Goal: Task Accomplishment & Management: Use online tool/utility

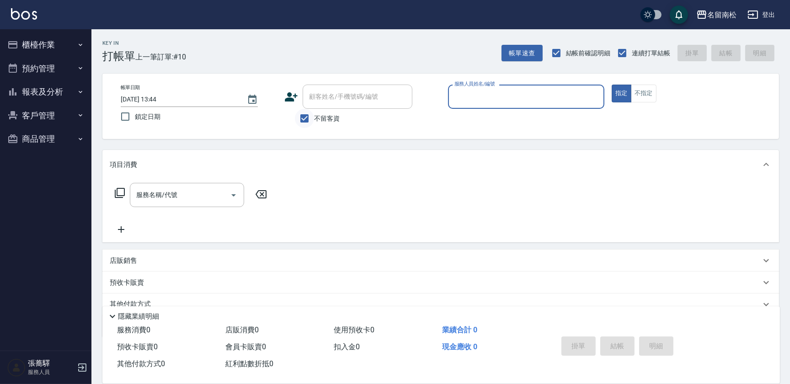
click at [301, 118] on input "不留客資" at bounding box center [304, 118] width 19 height 19
checkbox input "false"
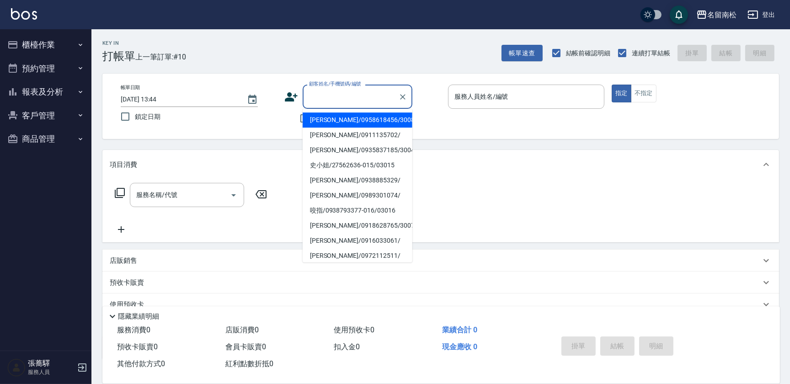
click at [336, 101] on input "顧客姓名/手機號碼/編號" at bounding box center [351, 97] width 88 height 16
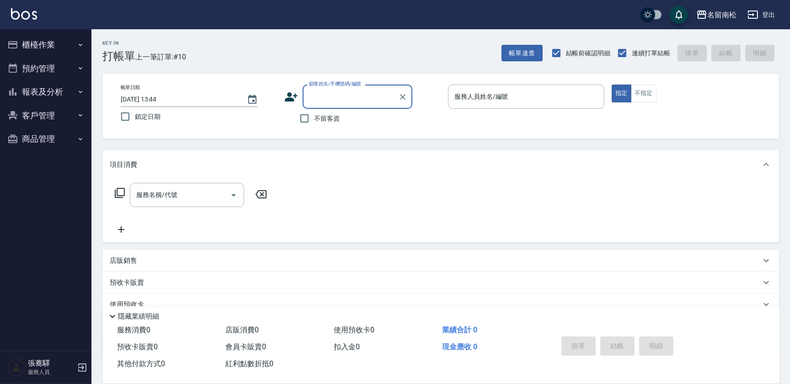
drag, startPoint x: 326, startPoint y: 110, endPoint x: 243, endPoint y: 169, distance: 101.6
click at [316, 118] on div "顧客姓名/手機號碼/編號 顧客姓名/手機號碼/編號 不留客資" at bounding box center [362, 106] width 156 height 43
type input "ㄒ"
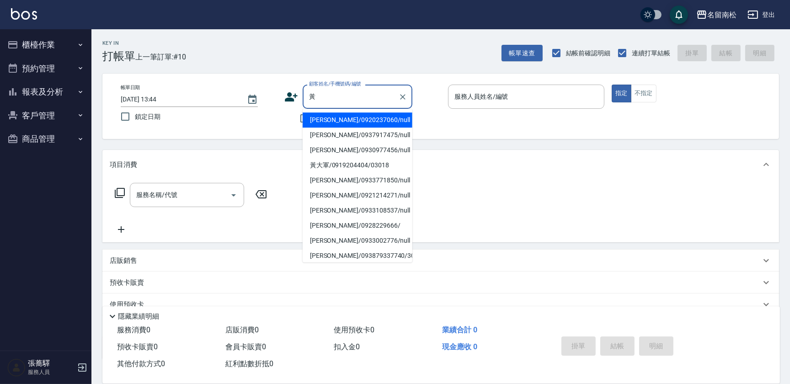
click at [366, 120] on li "[PERSON_NAME]/0920237060/null" at bounding box center [358, 119] width 110 height 15
type input "[PERSON_NAME]/0920237060/null"
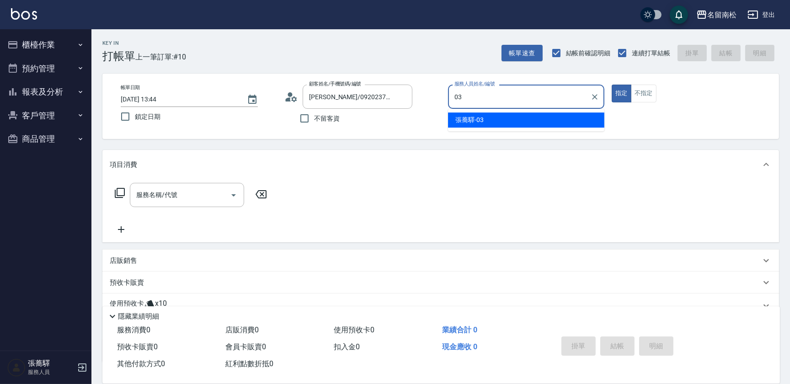
type input "[PERSON_NAME]-03"
type button "true"
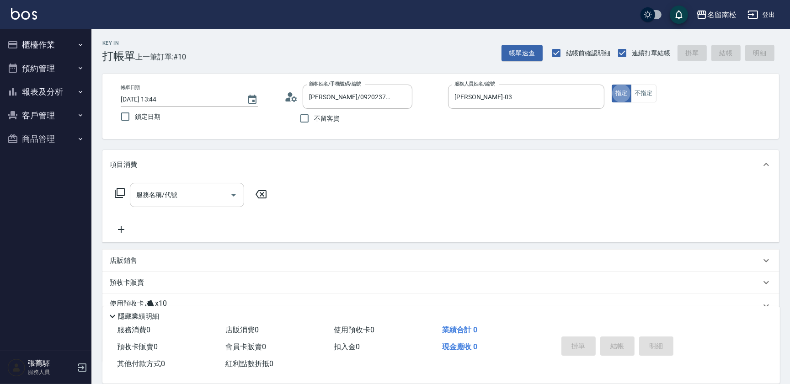
click at [179, 192] on input "服務名稱/代號" at bounding box center [180, 195] width 92 height 16
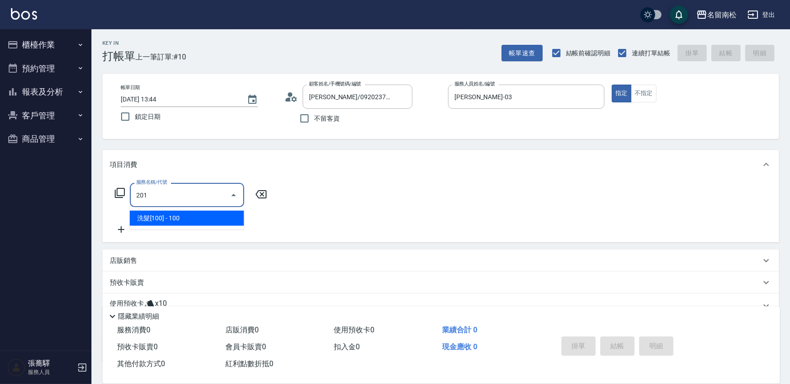
type input "洗髮[100](201)"
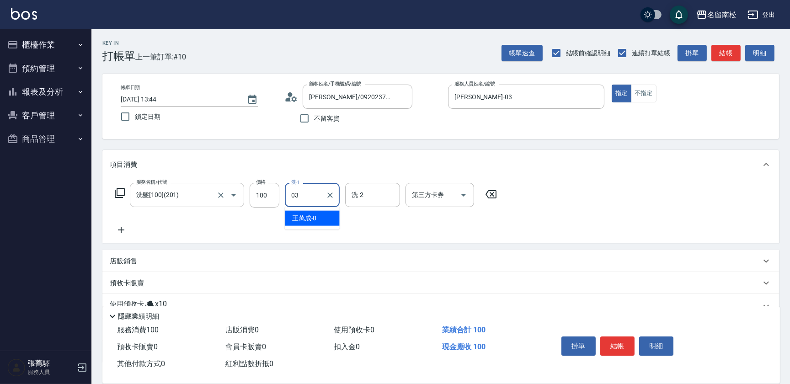
type input "[PERSON_NAME]-03"
click at [494, 195] on icon at bounding box center [490, 194] width 23 height 11
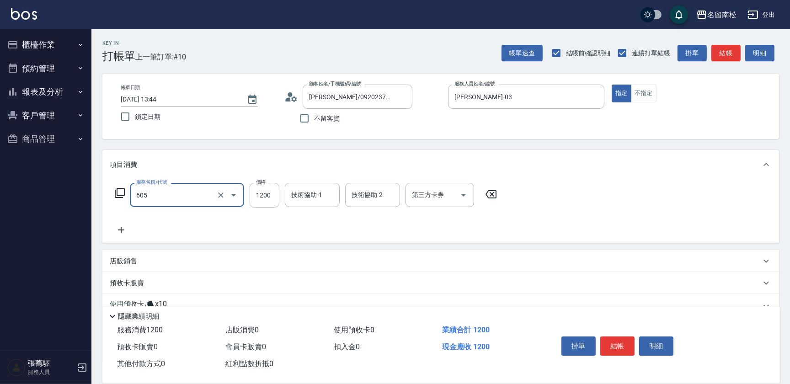
type input "護髮[1200](605)"
click at [491, 192] on icon at bounding box center [490, 194] width 23 height 11
type input "護髮[800](604)"
type input "899"
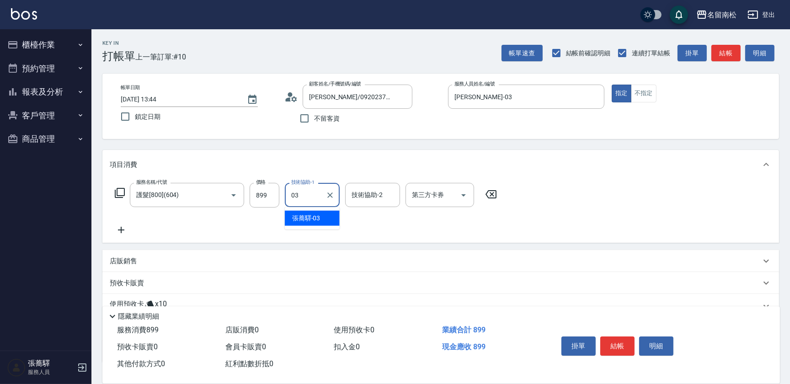
type input "[PERSON_NAME]-03"
click at [122, 228] on icon at bounding box center [121, 229] width 23 height 11
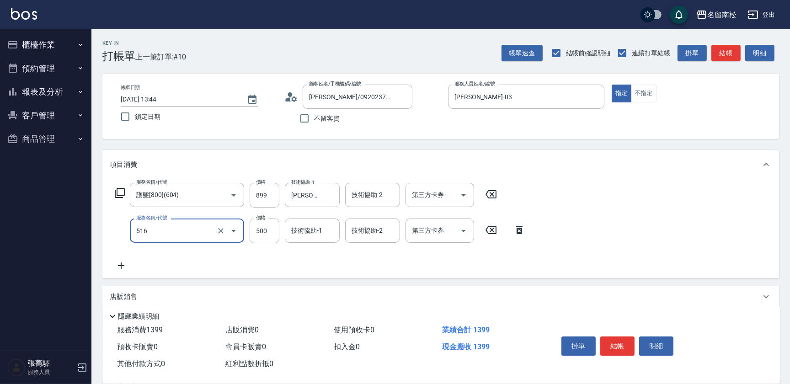
type input "染髮特別處理(516)"
type input "1500"
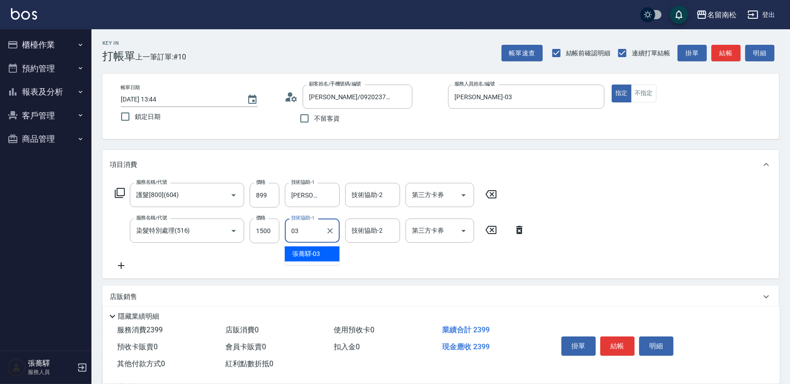
type input "[PERSON_NAME]-03"
click at [520, 231] on icon at bounding box center [519, 229] width 23 height 11
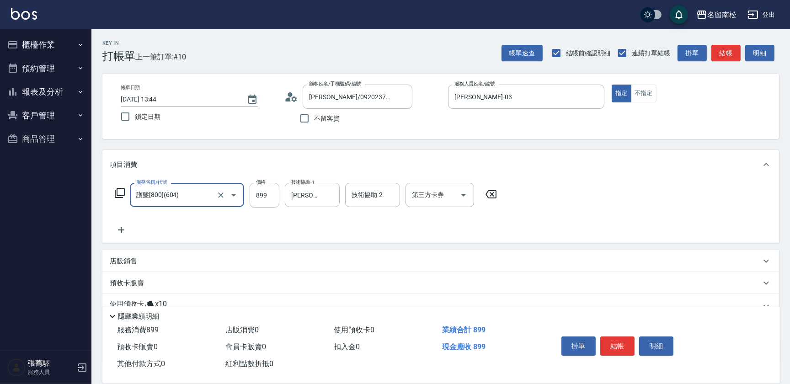
click at [118, 233] on icon at bounding box center [121, 229] width 23 height 11
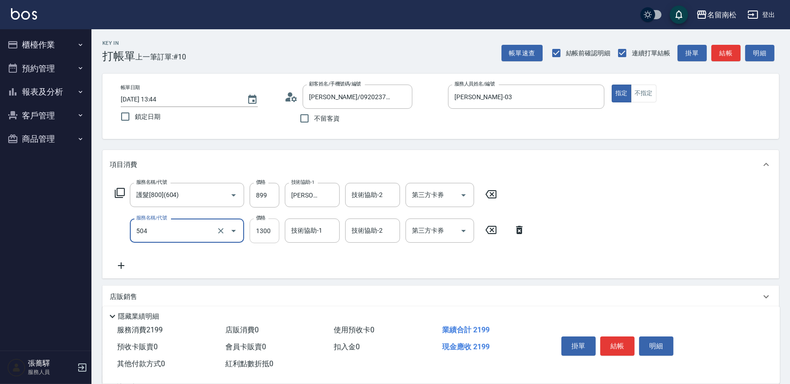
type input "染髮[1300](504)"
click at [268, 230] on input "1300" at bounding box center [265, 230] width 30 height 25
type input "1500"
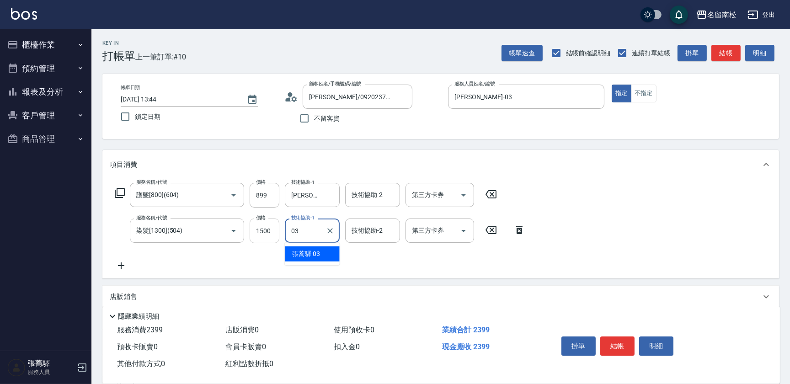
type input "[PERSON_NAME]-03"
click at [618, 342] on button "結帳" at bounding box center [617, 345] width 34 height 19
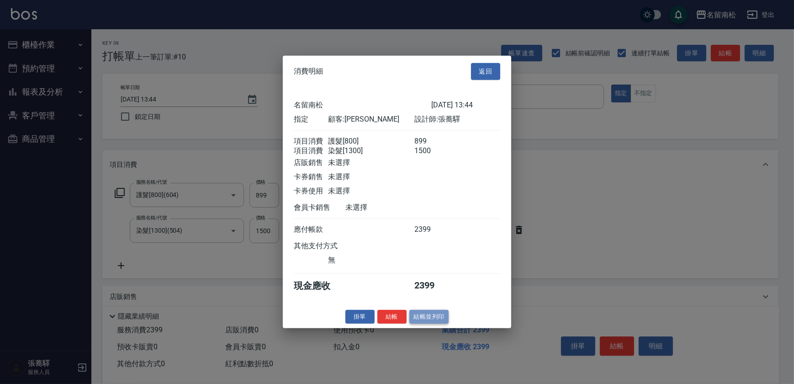
click at [435, 322] on button "結帳並列印" at bounding box center [429, 316] width 40 height 14
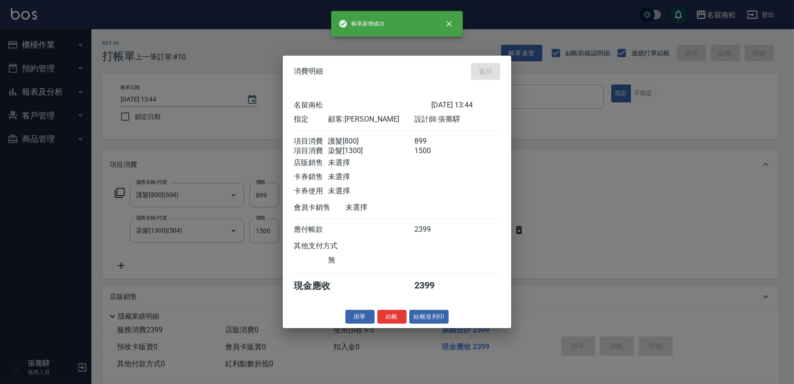
type input "[DATE] 14:41"
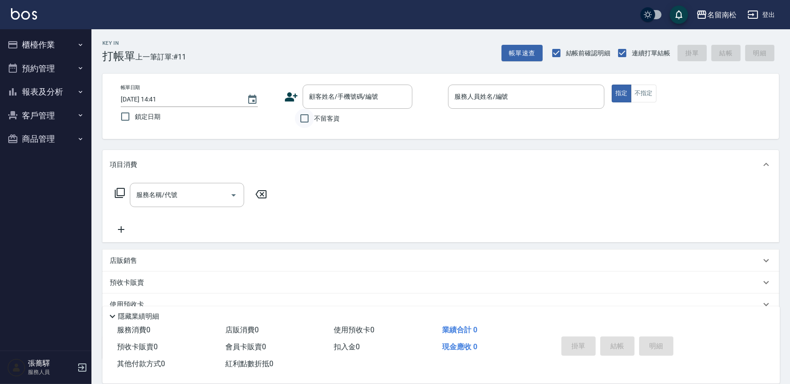
click at [305, 117] on input "不留客資" at bounding box center [304, 118] width 19 height 19
checkbox input "true"
